Goal: Check status: Check status

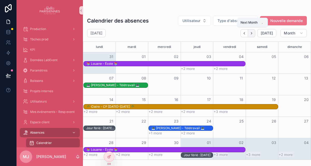
click at [253, 34] on icon "Next" at bounding box center [252, 33] width 4 height 4
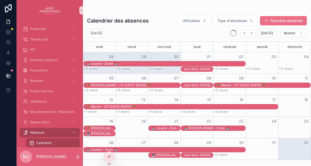
click at [253, 34] on icon "Next" at bounding box center [252, 33] width 4 height 4
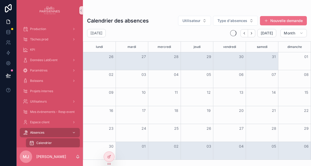
click at [253, 34] on icon "Next" at bounding box center [252, 33] width 4 height 4
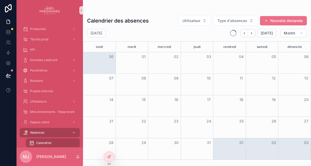
click at [253, 34] on icon "Next" at bounding box center [252, 33] width 4 height 4
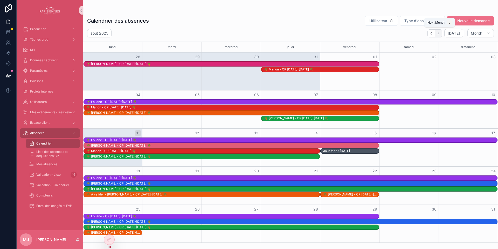
click at [439, 35] on icon "Next" at bounding box center [439, 33] width 4 height 4
